Goal: Task Accomplishment & Management: Manage account settings

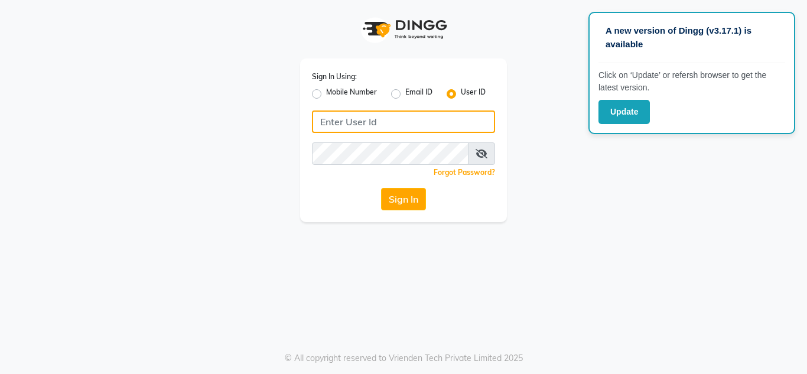
type input "thelondonhairsalon"
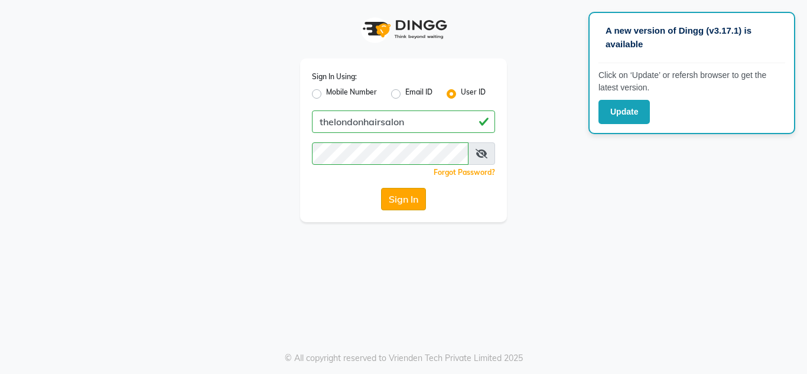
click at [397, 190] on button "Sign In" at bounding box center [403, 199] width 45 height 22
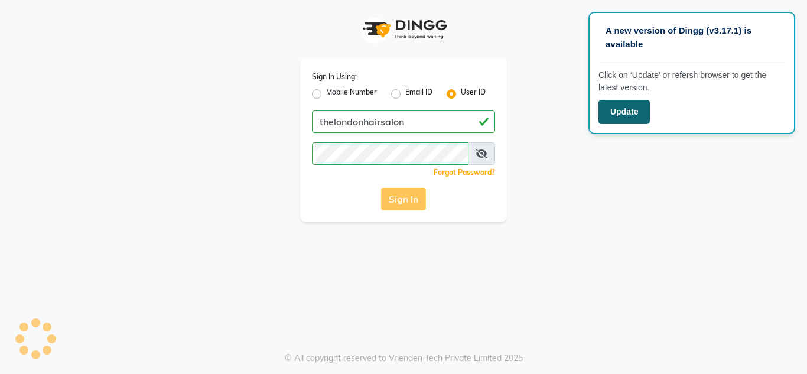
click at [622, 119] on button "Update" at bounding box center [624, 112] width 51 height 24
click at [637, 108] on button "Update" at bounding box center [624, 112] width 51 height 24
click at [478, 354] on div "© All copyright reserved to Vrienden Tech Private Limited 2025" at bounding box center [403, 358] width 807 height 12
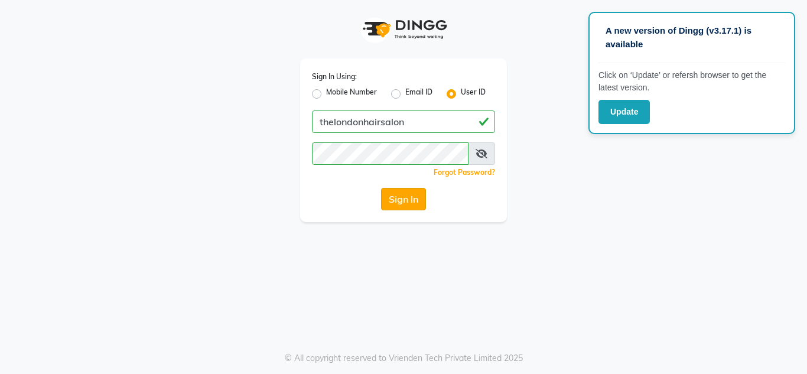
click at [409, 198] on button "Sign In" at bounding box center [403, 199] width 45 height 22
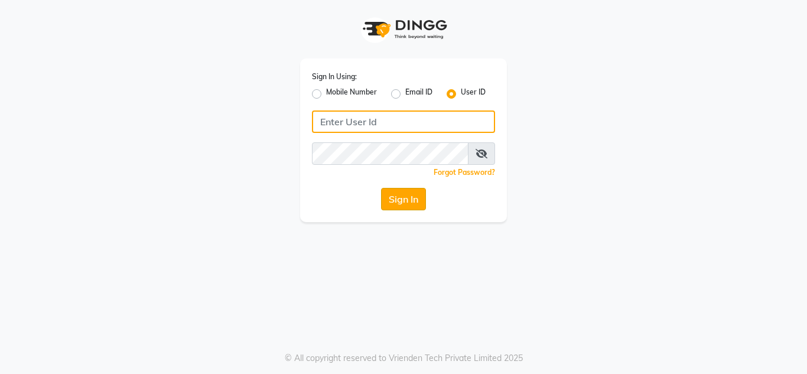
type input "thelondonhairsalon"
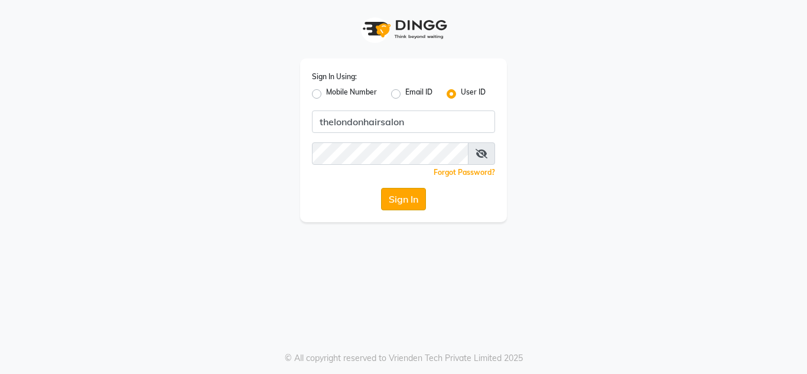
click at [409, 199] on button "Sign In" at bounding box center [403, 199] width 45 height 22
